Goal: Task Accomplishment & Management: Manage account settings

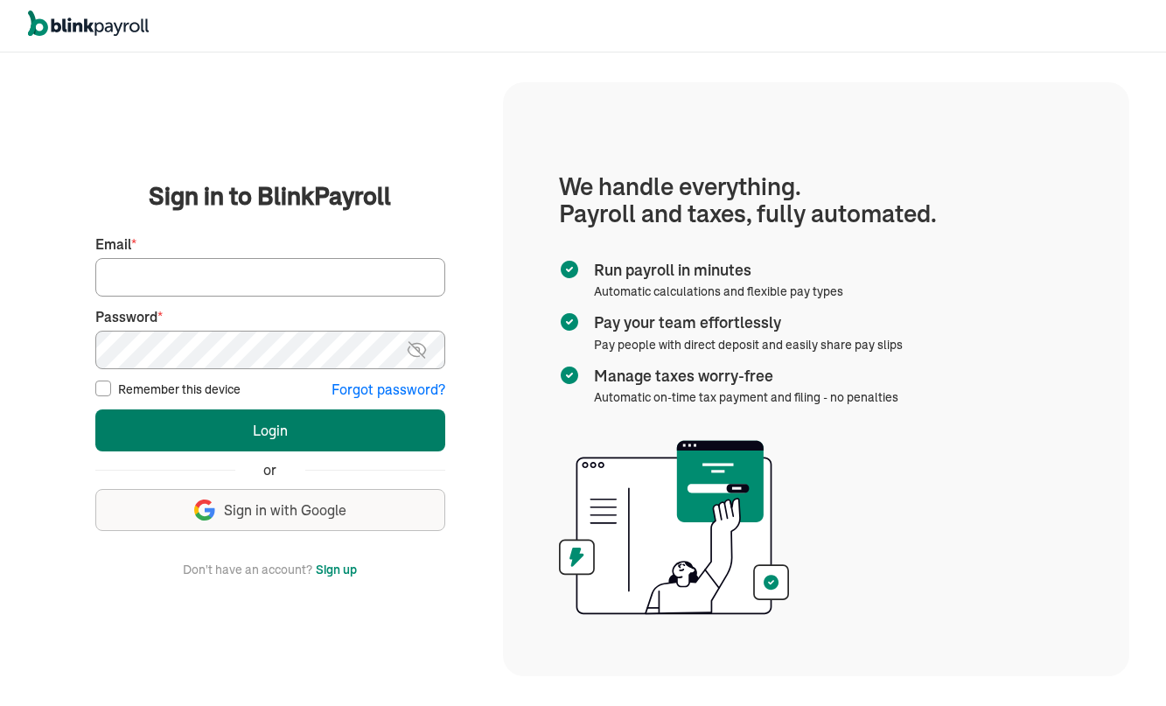
type input "canomelody@yahoo.com"
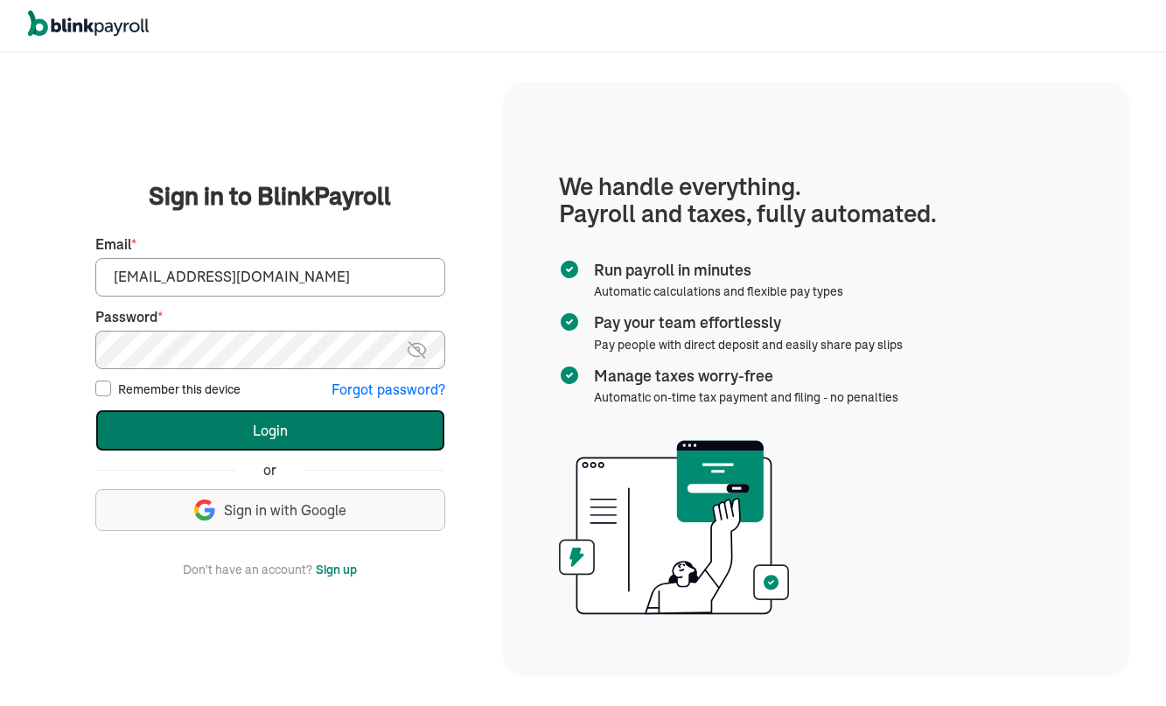
click at [315, 430] on button "Login" at bounding box center [270, 430] width 350 height 42
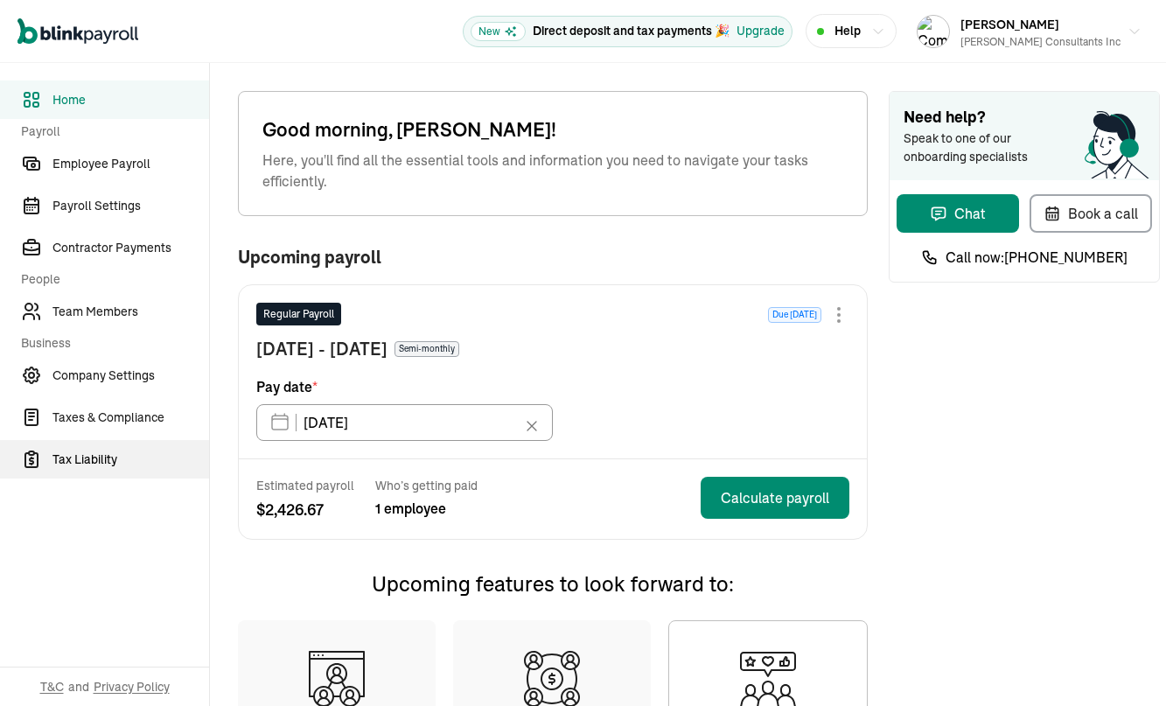
click at [101, 456] on span "Tax Liability" at bounding box center [130, 459] width 157 height 18
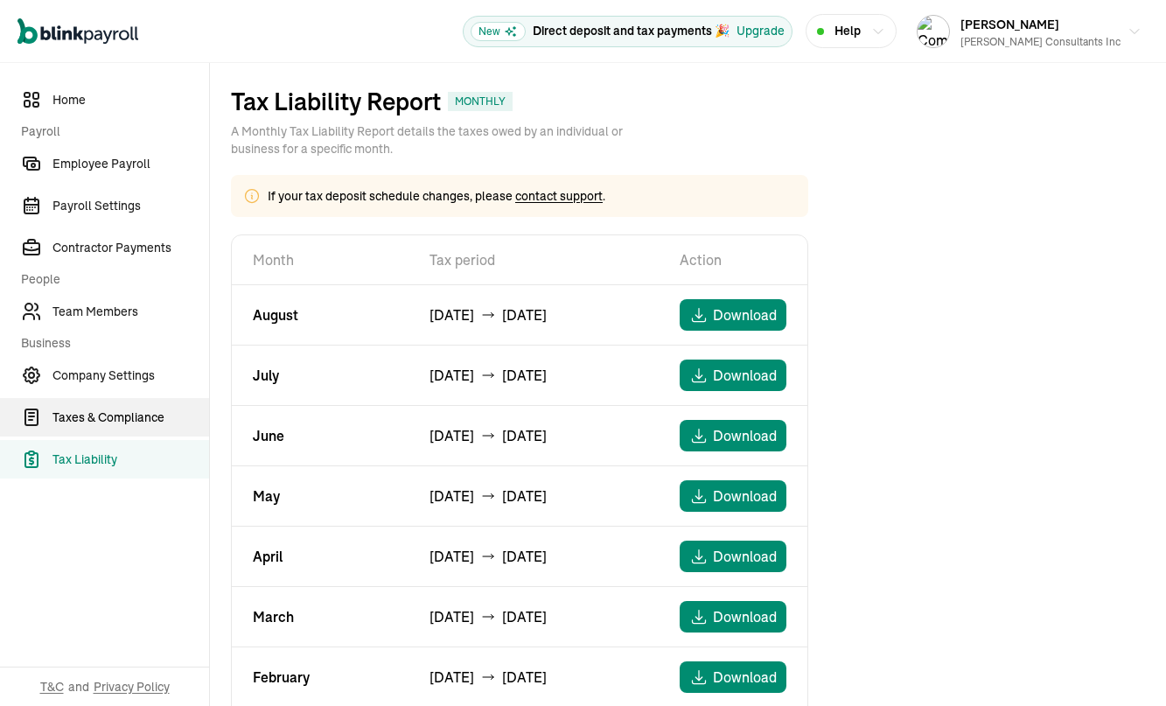
click at [109, 416] on span "Taxes & Compliance" at bounding box center [130, 417] width 157 height 18
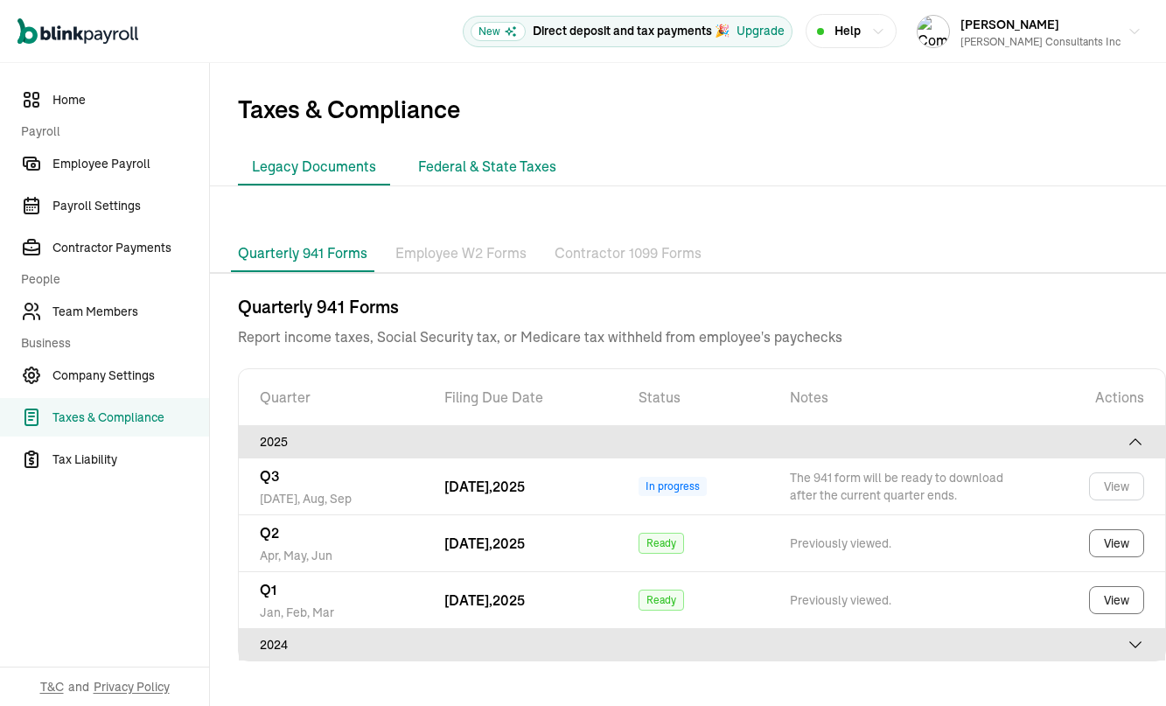
click at [486, 165] on li "Federal & State Taxes" at bounding box center [487, 167] width 166 height 37
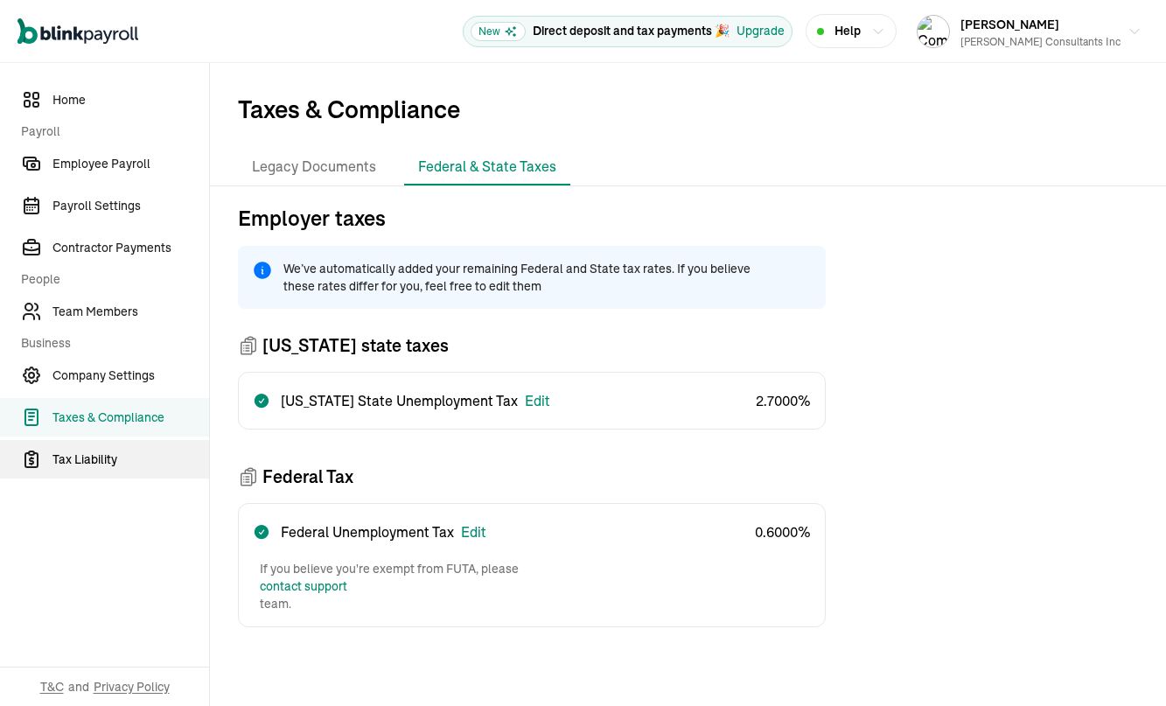
click at [80, 459] on span "Tax Liability" at bounding box center [130, 459] width 157 height 18
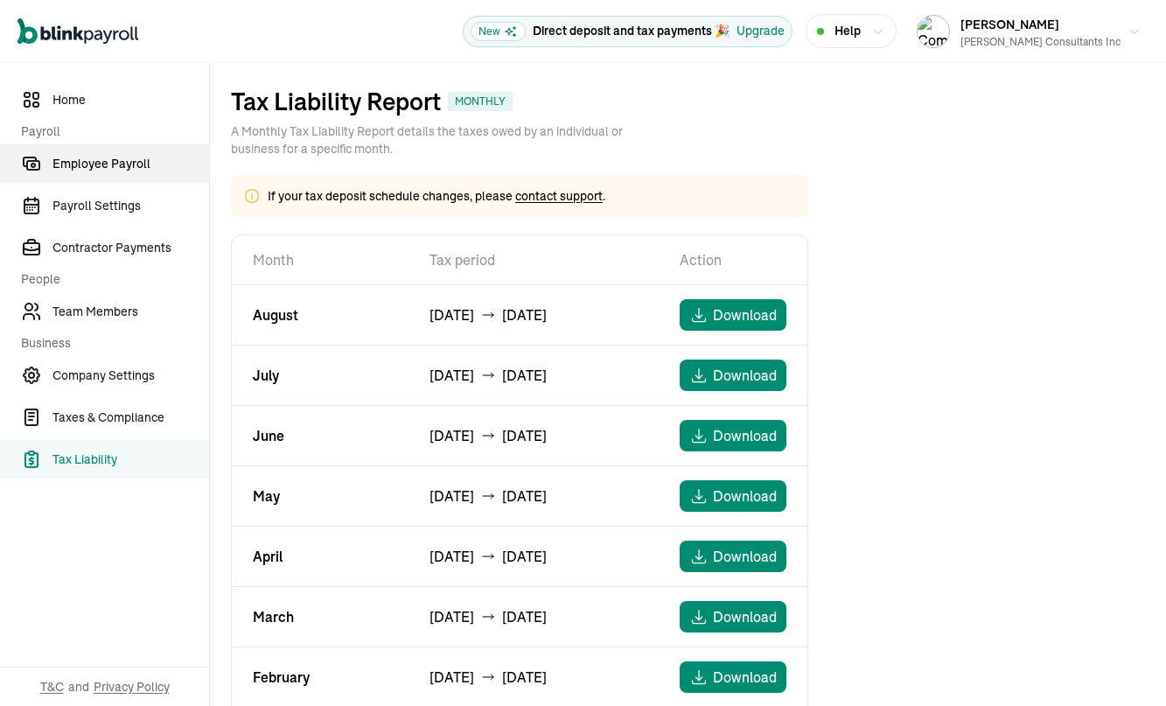
click at [86, 164] on span "Employee Payroll" at bounding box center [130, 164] width 157 height 18
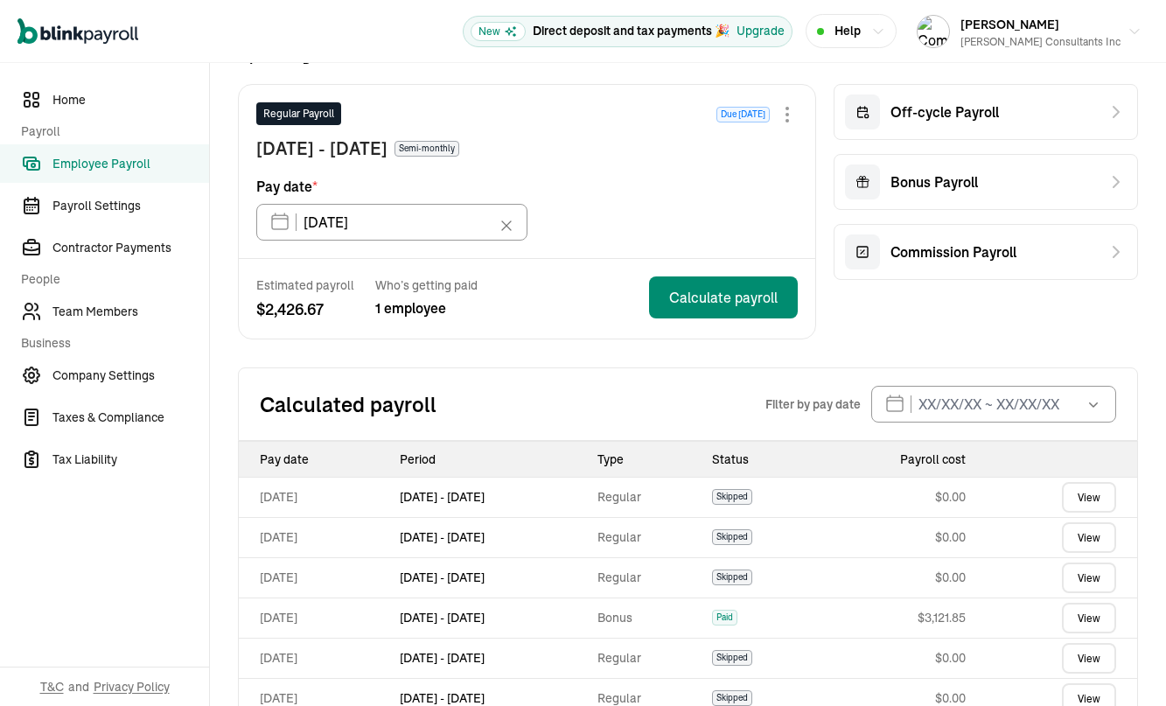
scroll to position [122, 0]
